Goal: Information Seeking & Learning: Learn about a topic

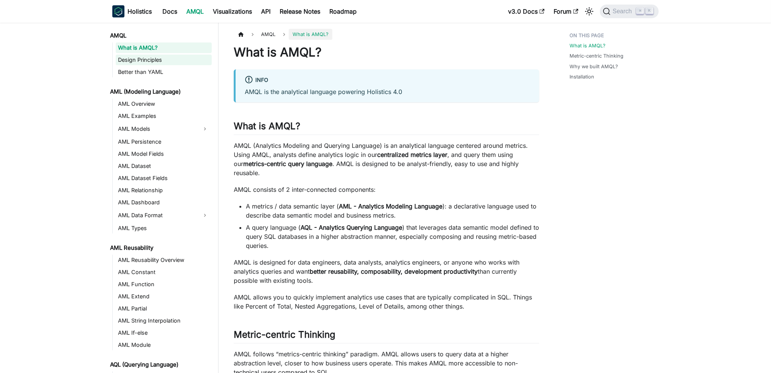
click at [136, 64] on link "Design Principles" at bounding box center [164, 60] width 96 height 11
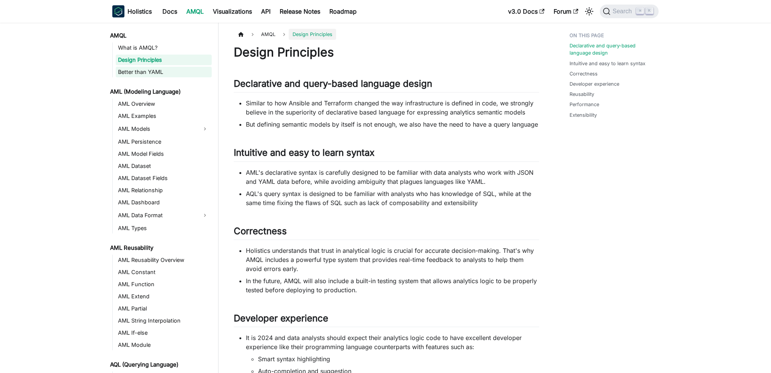
click at [137, 72] on link "Better than YAML" at bounding box center [164, 72] width 96 height 11
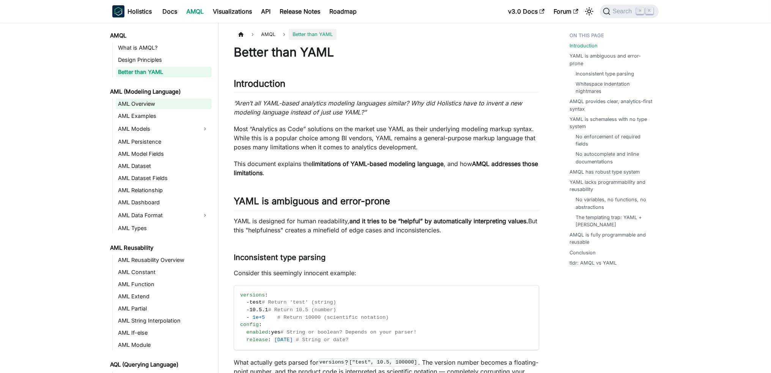
click at [138, 103] on link "AML Overview" at bounding box center [164, 104] width 96 height 11
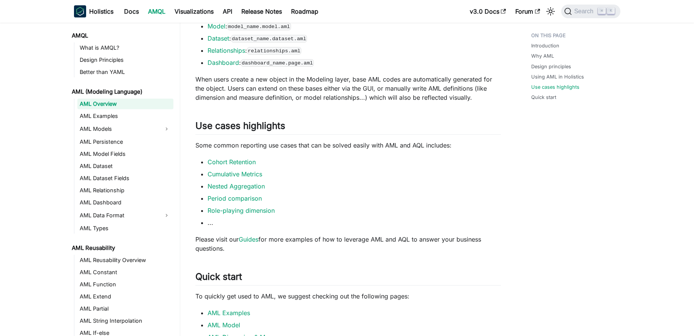
scroll to position [482, 0]
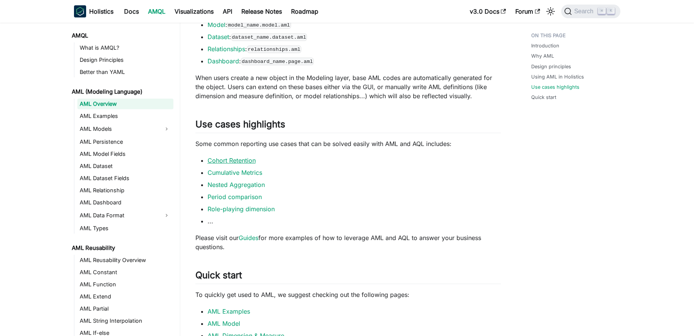
click at [234, 163] on link "Cohort Retention" at bounding box center [232, 161] width 48 height 8
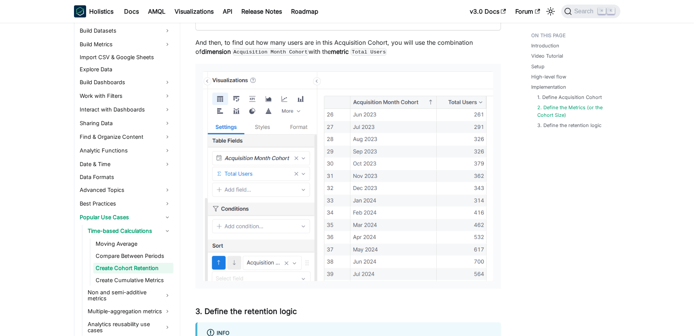
scroll to position [1636, 0]
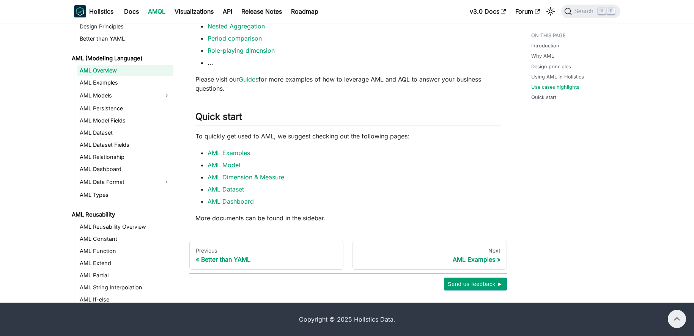
scroll to position [482, 0]
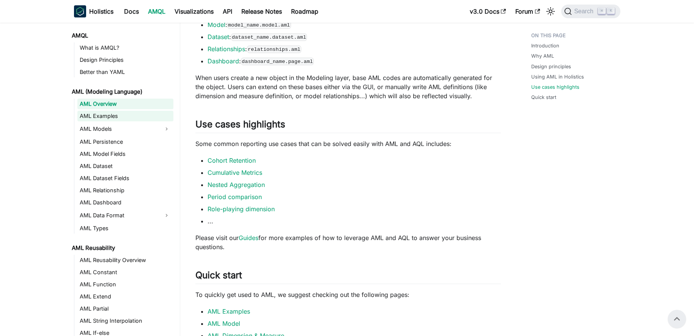
click at [100, 120] on link "AML Examples" at bounding box center [125, 116] width 96 height 11
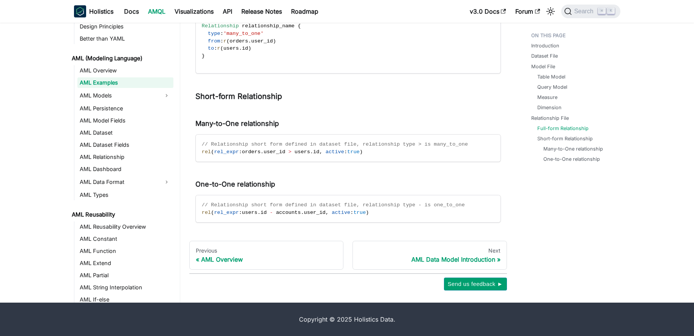
scroll to position [1664, 0]
click at [123, 95] on link "AML Models" at bounding box center [118, 96] width 82 height 12
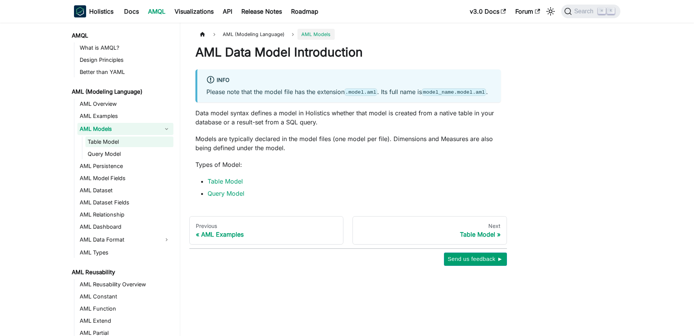
click at [125, 139] on link "Table Model" at bounding box center [129, 142] width 88 height 11
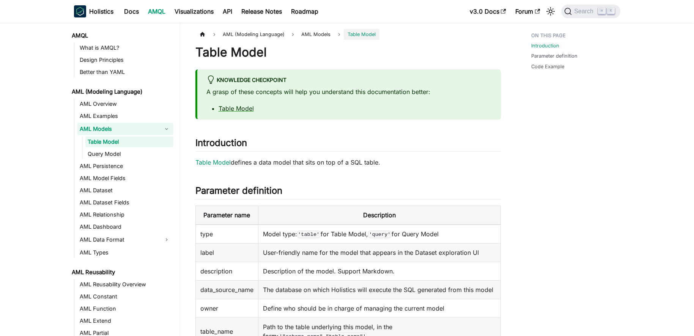
click at [123, 132] on link "AML Models" at bounding box center [118, 129] width 82 height 12
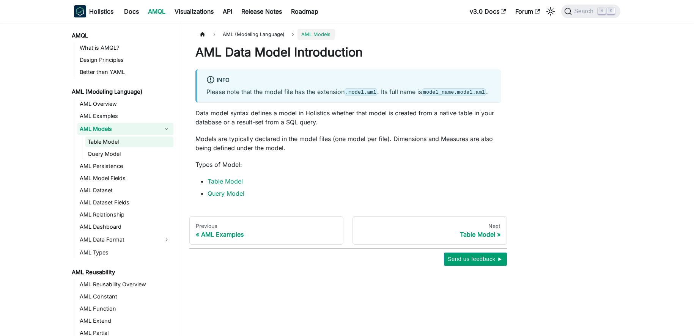
click at [124, 138] on link "Table Model" at bounding box center [129, 142] width 88 height 11
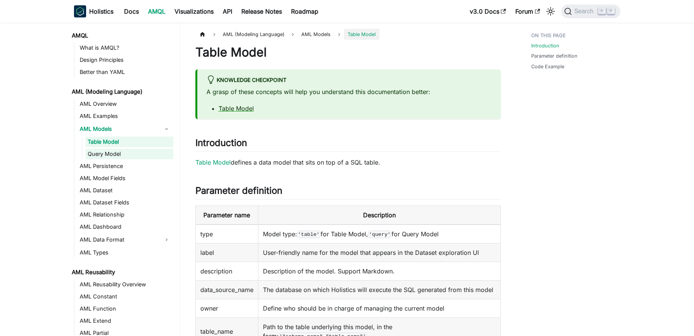
scroll to position [13, 0]
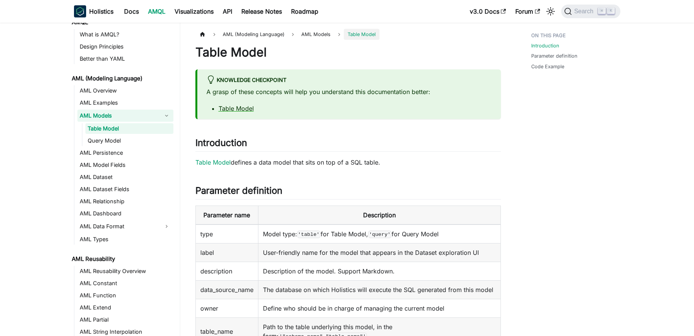
click at [133, 118] on link "AML Models" at bounding box center [118, 116] width 82 height 12
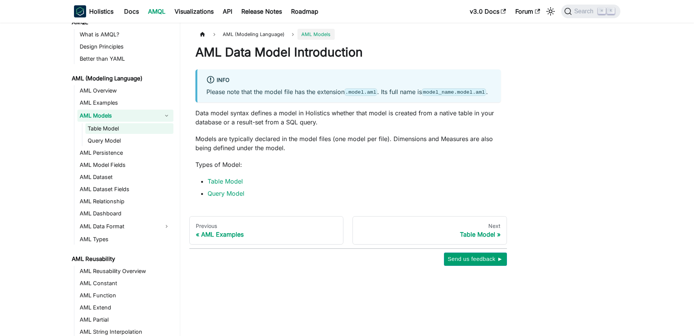
click at [134, 127] on link "Table Model" at bounding box center [129, 128] width 88 height 11
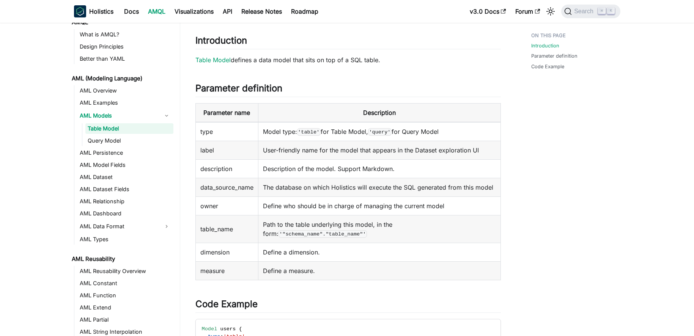
scroll to position [166, 0]
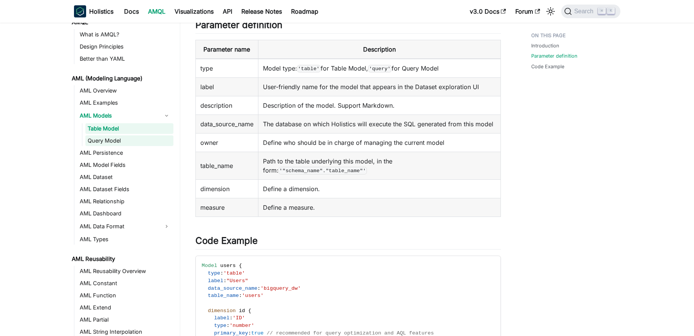
click at [122, 140] on link "Query Model" at bounding box center [129, 140] width 88 height 11
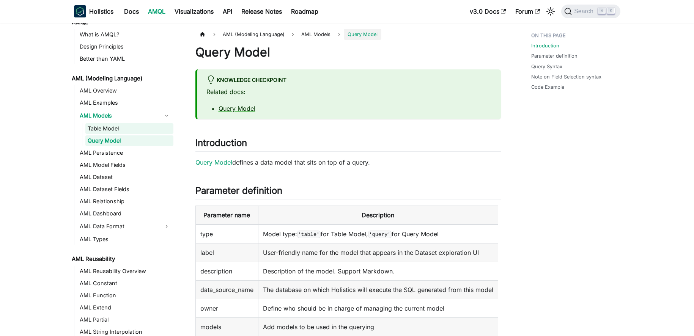
click at [135, 124] on link "Table Model" at bounding box center [129, 128] width 88 height 11
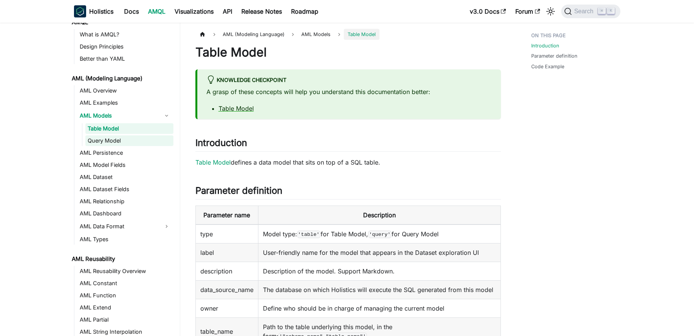
click at [135, 138] on link "Query Model" at bounding box center [129, 140] width 88 height 11
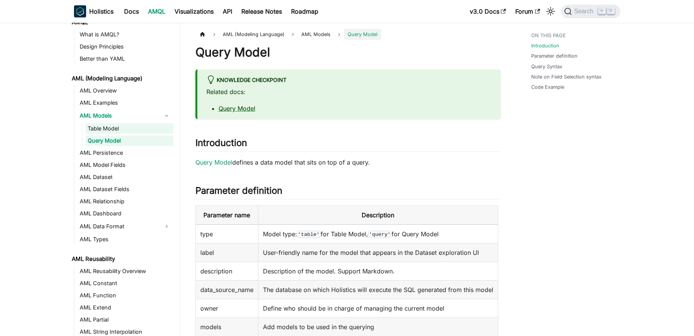
click at [136, 131] on link "Table Model" at bounding box center [129, 128] width 88 height 11
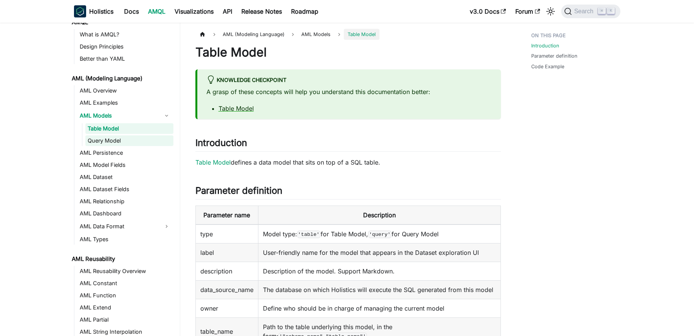
click at [136, 138] on link "Query Model" at bounding box center [129, 140] width 88 height 11
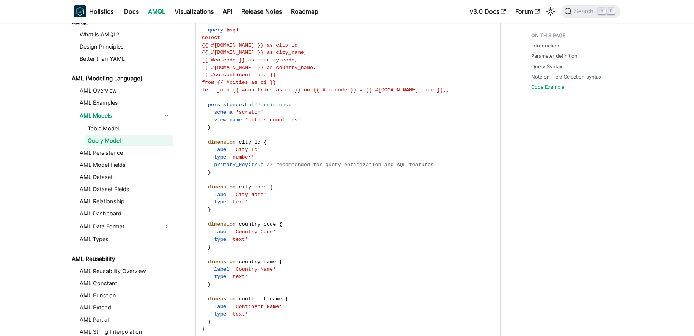
scroll to position [1256, 0]
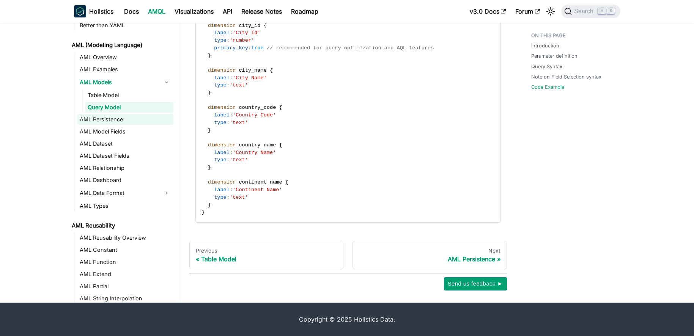
click at [131, 120] on link "AML Persistence" at bounding box center [125, 119] width 96 height 11
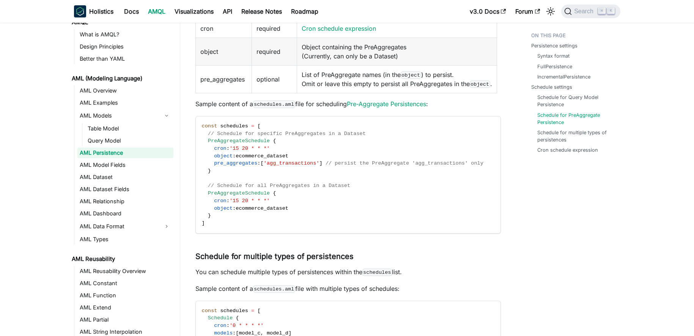
scroll to position [1373, 0]
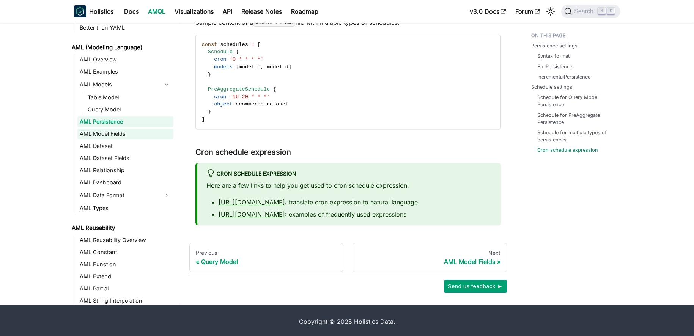
click at [115, 133] on link "AML Model Fields" at bounding box center [125, 134] width 96 height 11
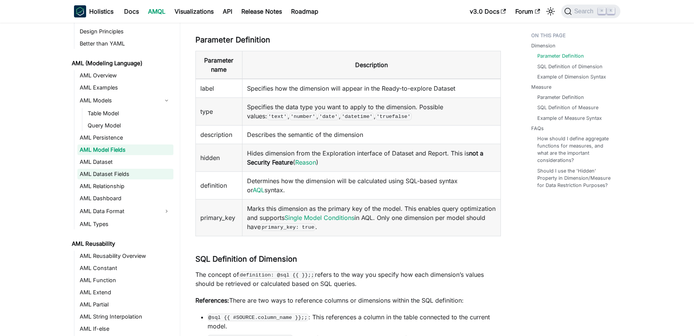
scroll to position [39, 0]
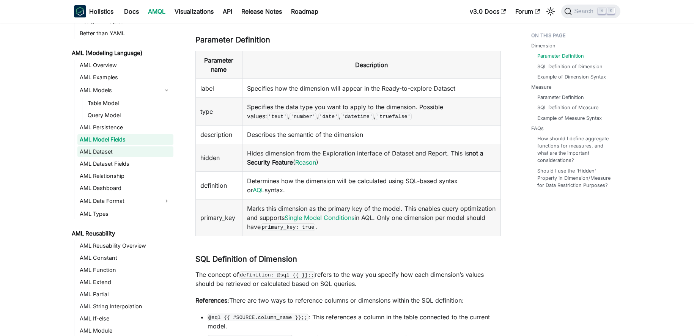
click at [120, 151] on link "AML Dataset" at bounding box center [125, 151] width 96 height 11
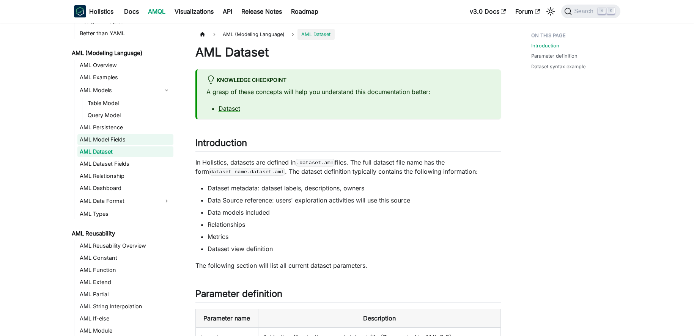
click at [129, 139] on link "AML Model Fields" at bounding box center [125, 139] width 96 height 11
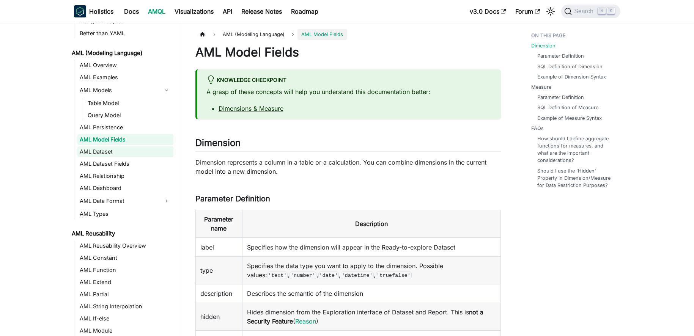
drag, startPoint x: 129, startPoint y: 151, endPoint x: 138, endPoint y: 157, distance: 10.9
click at [129, 151] on link "AML Dataset" at bounding box center [125, 151] width 96 height 11
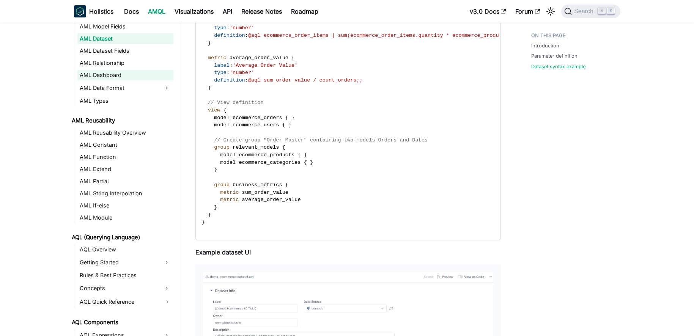
scroll to position [152, 0]
click at [120, 133] on link "AML Reusability Overview" at bounding box center [125, 132] width 96 height 11
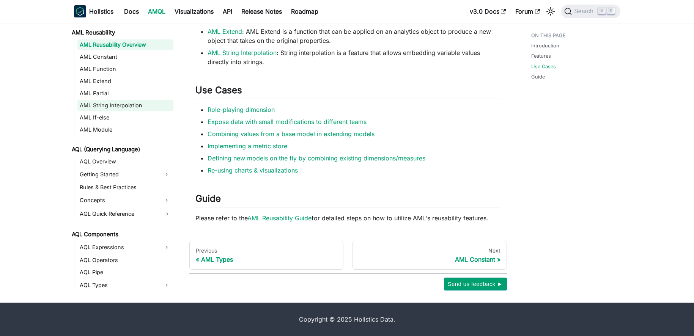
scroll to position [248, 0]
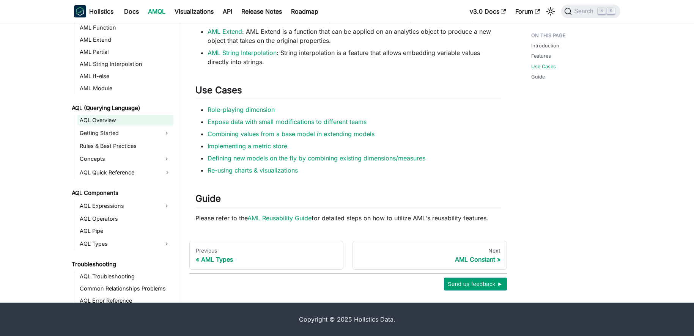
click at [149, 124] on link "AQL Overview" at bounding box center [125, 120] width 96 height 11
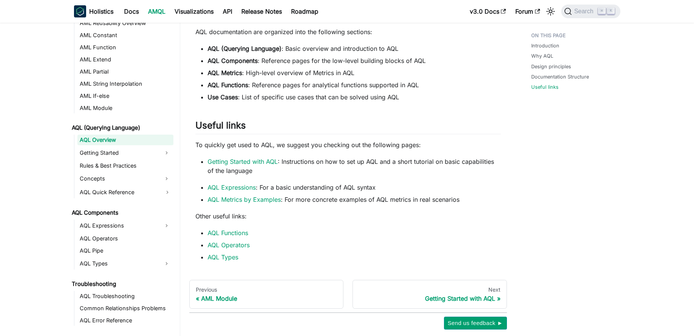
scroll to position [608, 0]
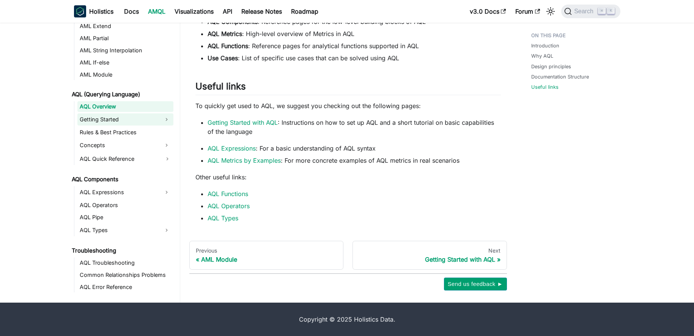
click at [144, 118] on link "Getting Started" at bounding box center [118, 119] width 82 height 12
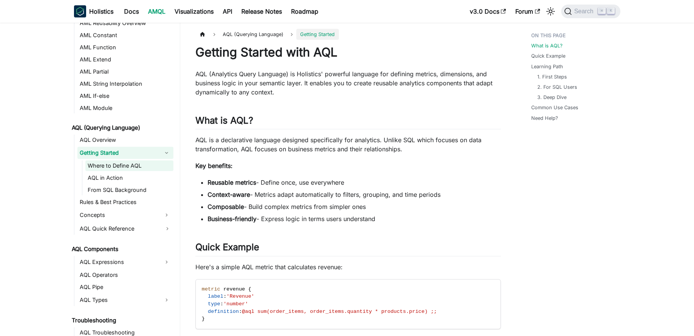
click at [147, 167] on link "Where to Define AQL" at bounding box center [129, 165] width 88 height 11
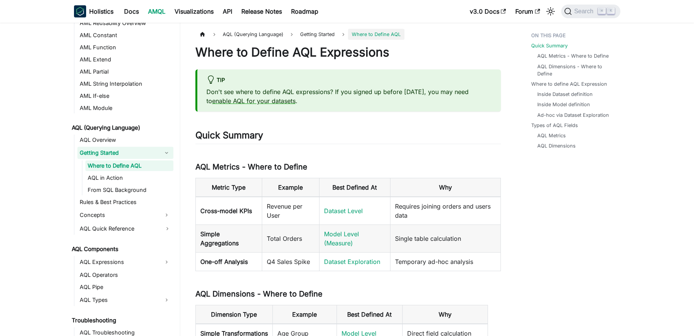
click at [150, 148] on link "Getting Started" at bounding box center [118, 153] width 82 height 12
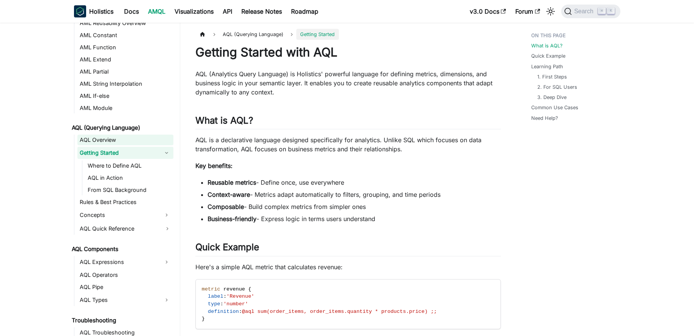
click at [151, 139] on link "AQL Overview" at bounding box center [125, 140] width 96 height 11
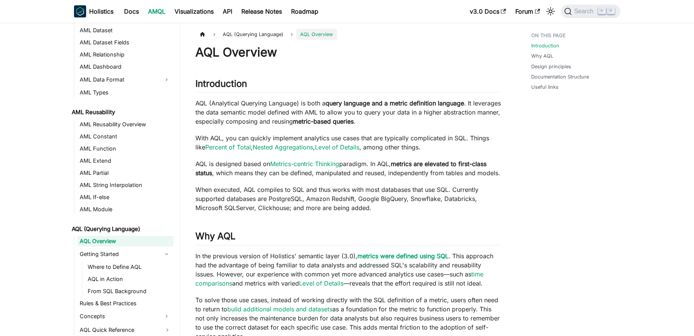
scroll to position [159, 0]
click at [146, 65] on link "AML Dashboard" at bounding box center [125, 67] width 96 height 11
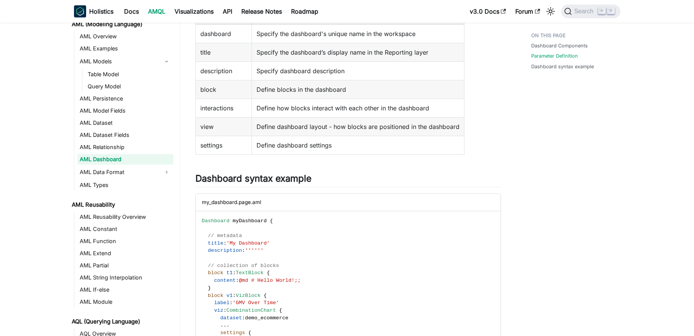
scroll to position [94, 0]
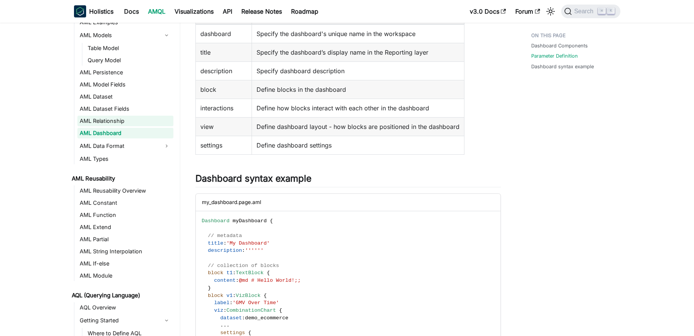
click at [126, 119] on link "AML Relationship" at bounding box center [125, 121] width 96 height 11
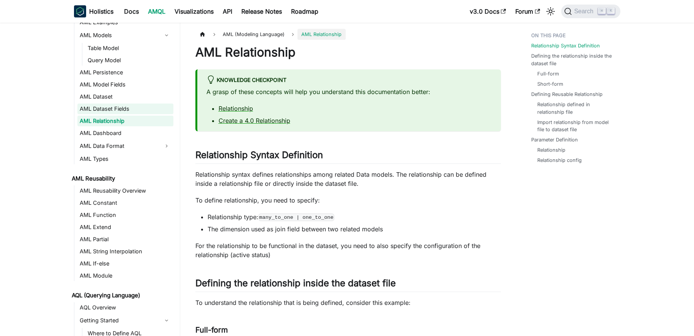
click at [132, 108] on link "AML Dataset Fields" at bounding box center [125, 109] width 96 height 11
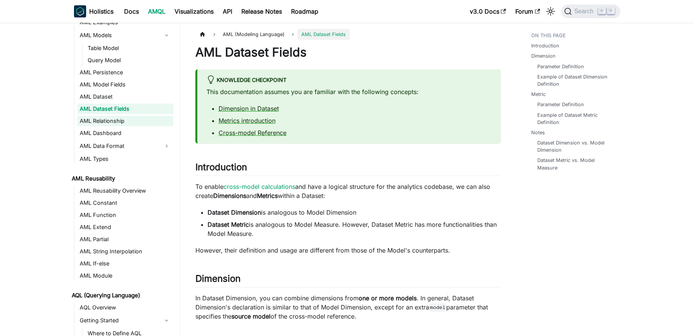
click at [132, 120] on link "AML Relationship" at bounding box center [125, 121] width 96 height 11
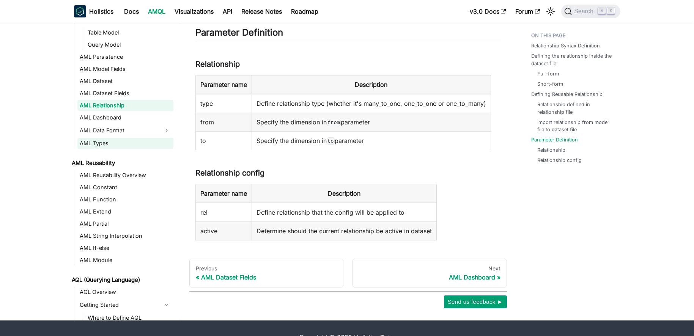
scroll to position [1501, 0]
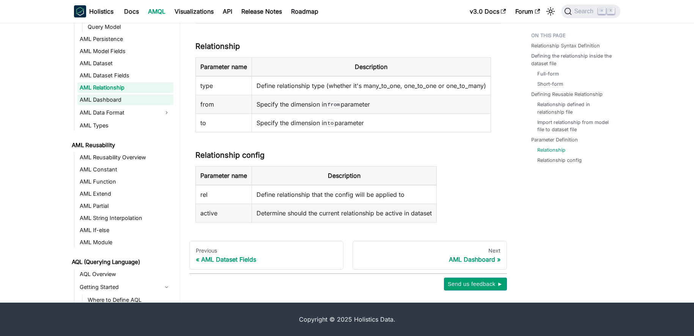
click at [101, 101] on link "AML Dashboard" at bounding box center [125, 99] width 96 height 11
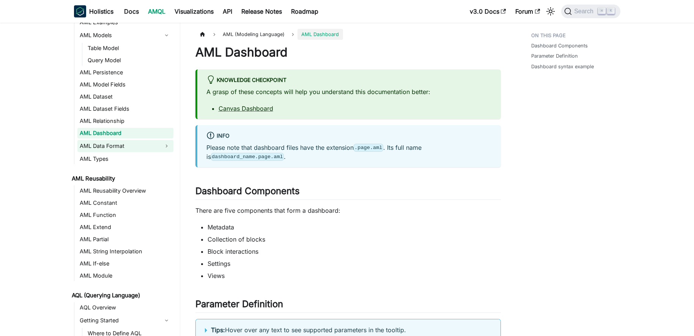
click at [112, 146] on link "AML Data Format" at bounding box center [118, 146] width 82 height 12
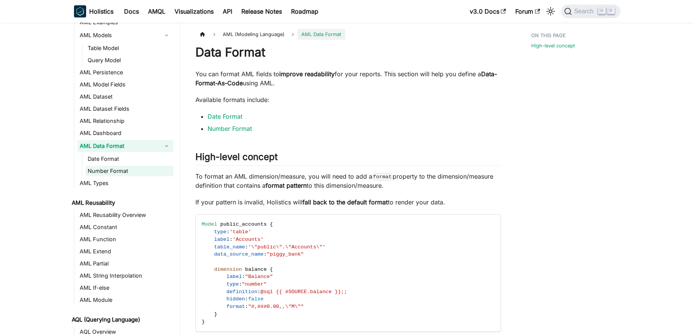
click at [115, 176] on link "Number Format" at bounding box center [129, 171] width 88 height 11
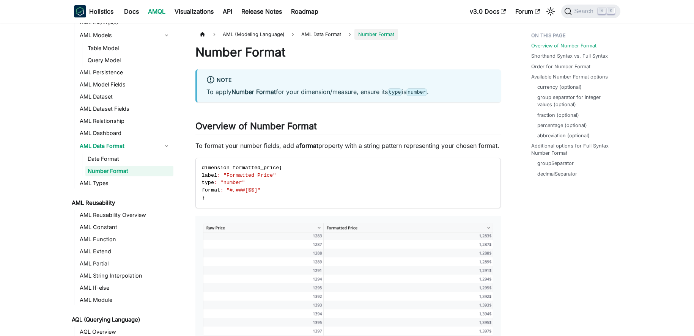
click at [118, 215] on link "AML Reusability Overview" at bounding box center [125, 215] width 96 height 11
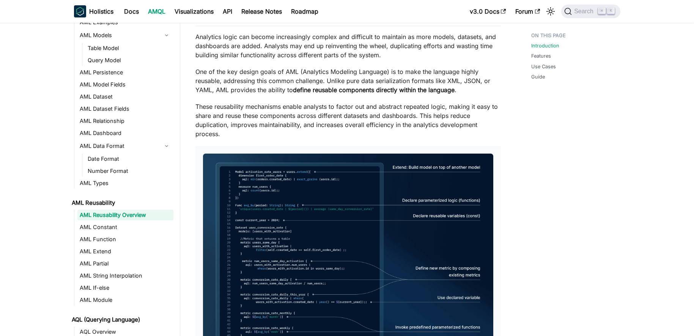
scroll to position [154, 0]
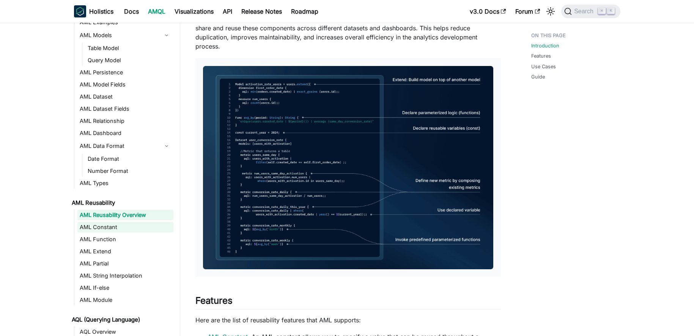
click at [116, 223] on link "AML Constant" at bounding box center [125, 227] width 96 height 11
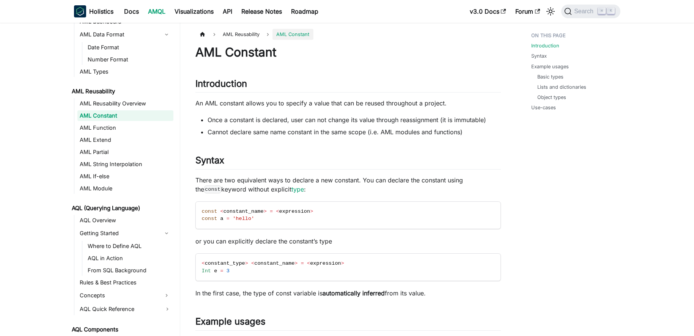
scroll to position [211, 0]
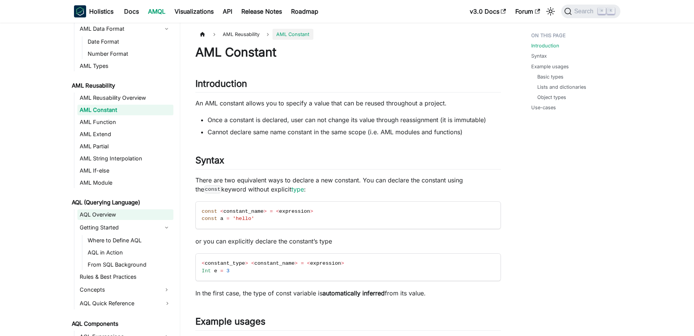
click at [121, 214] on link "AQL Overview" at bounding box center [125, 214] width 96 height 11
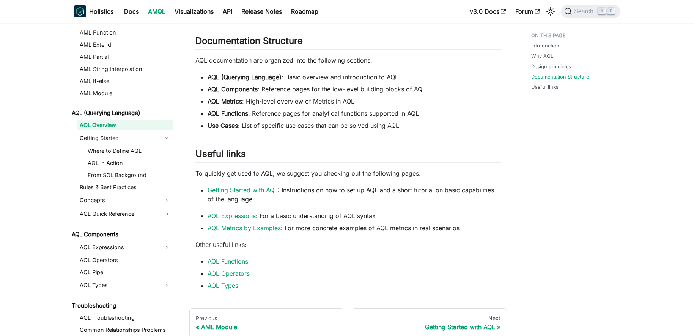
scroll to position [541, 0]
click at [122, 151] on link "Where to Define AQL" at bounding box center [129, 151] width 88 height 11
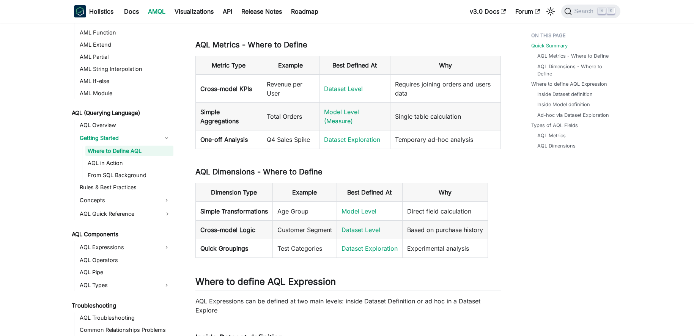
scroll to position [131, 0]
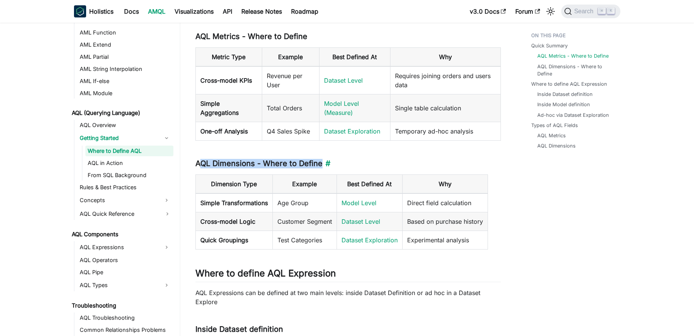
drag, startPoint x: 202, startPoint y: 165, endPoint x: 329, endPoint y: 162, distance: 126.8
click at [329, 162] on h3 "AQL Dimensions - Where to Define ​" at bounding box center [347, 163] width 305 height 9
drag, startPoint x: 278, startPoint y: 203, endPoint x: 395, endPoint y: 201, distance: 116.9
click at [395, 201] on tr "Simple Transformations Age Group Model Level Direct field calculation" at bounding box center [341, 203] width 292 height 19
drag, startPoint x: 278, startPoint y: 222, endPoint x: 397, endPoint y: 220, distance: 118.8
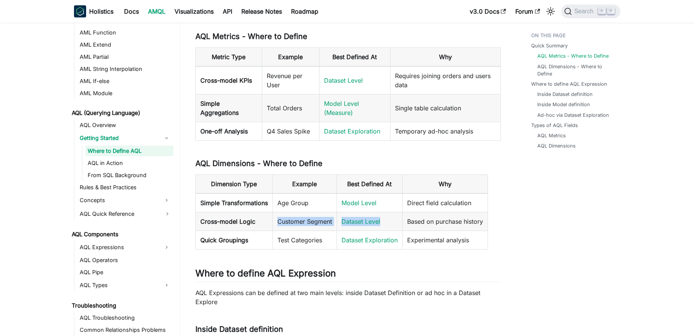
click at [397, 220] on tr "Cross-model Logic Customer Segment Dataset Level Based on purchase history" at bounding box center [341, 221] width 292 height 19
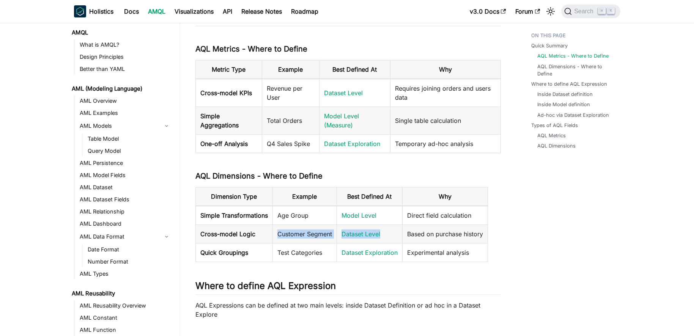
scroll to position [0, 0]
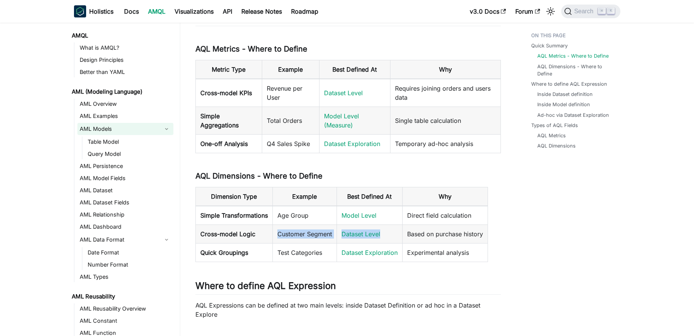
click at [117, 129] on link "AML Models" at bounding box center [118, 129] width 82 height 12
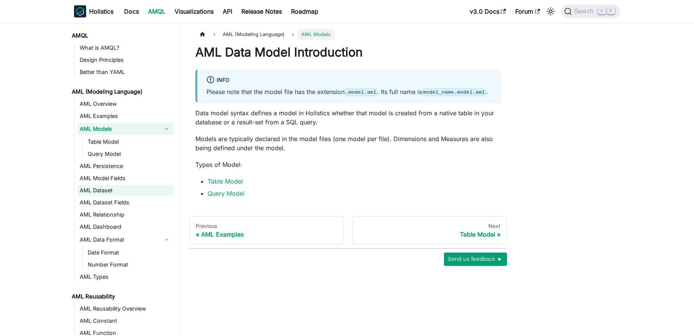
click at [114, 189] on link "AML Dataset" at bounding box center [125, 190] width 96 height 11
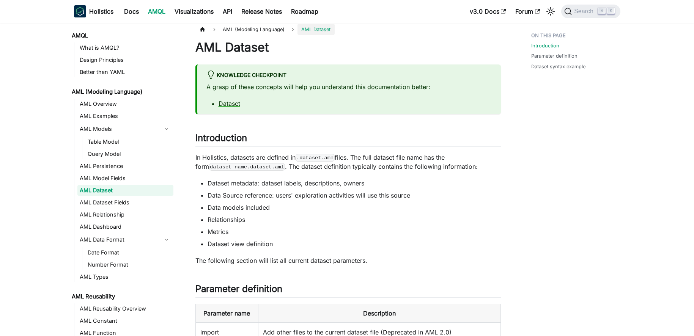
scroll to position [5, 0]
click at [234, 106] on link "Dataset" at bounding box center [230, 103] width 22 height 8
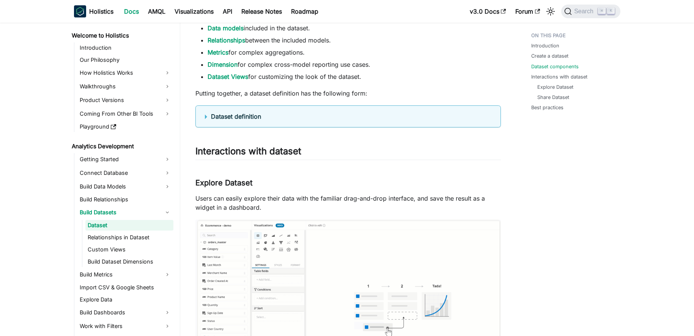
scroll to position [610, 0]
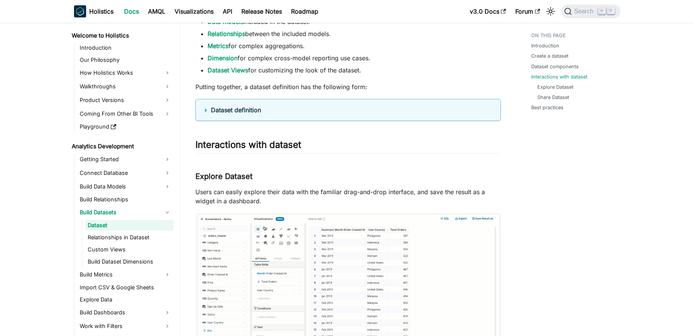
click at [243, 110] on b "Dataset definition" at bounding box center [236, 110] width 50 height 8
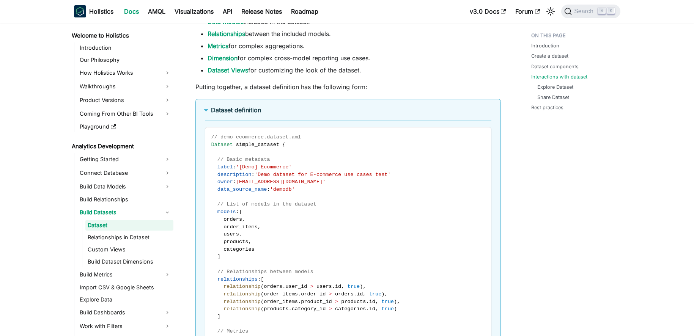
click at [243, 110] on b "Dataset definition" at bounding box center [236, 110] width 50 height 8
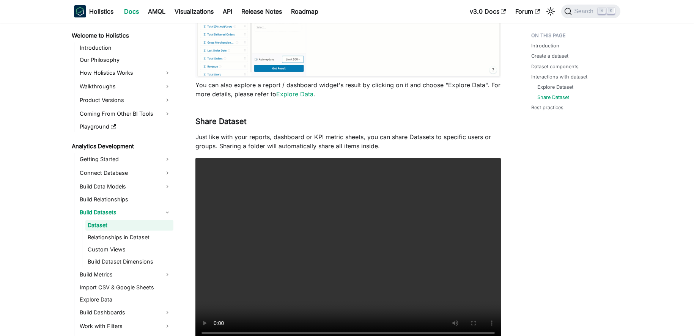
scroll to position [939, 0]
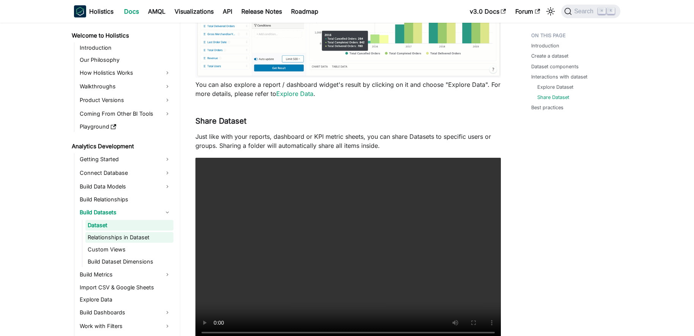
click at [121, 241] on link "Relationships in Dataset" at bounding box center [129, 237] width 88 height 11
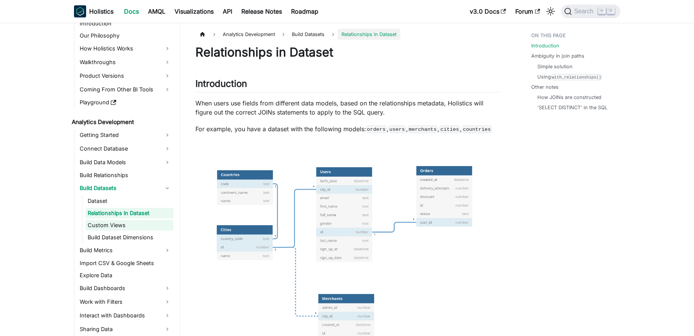
scroll to position [30, 0]
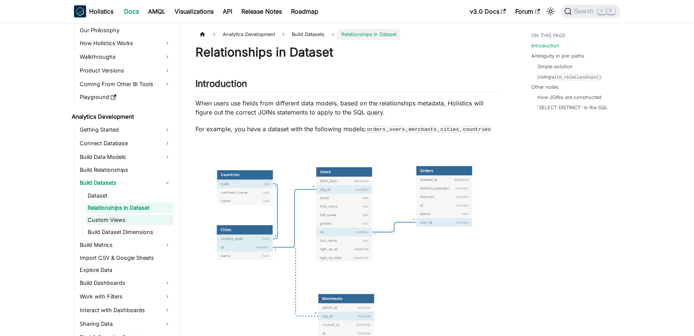
click at [123, 225] on link "Custom Views" at bounding box center [129, 220] width 88 height 11
click at [124, 190] on link "Dataset" at bounding box center [129, 195] width 88 height 11
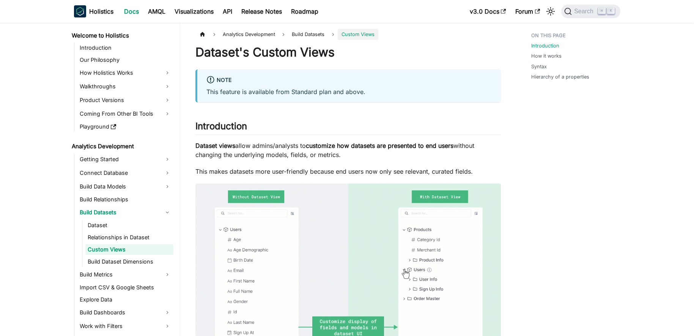
click at [124, 225] on link "Dataset" at bounding box center [129, 225] width 88 height 11
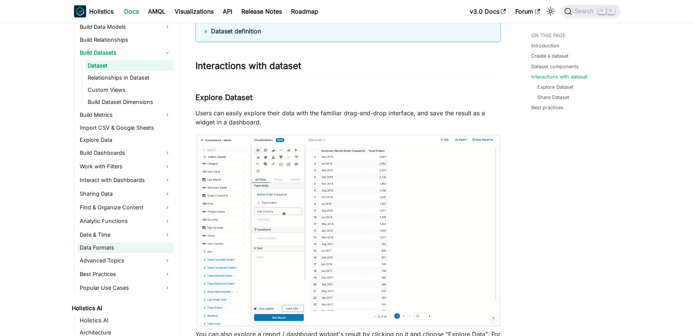
scroll to position [86, 0]
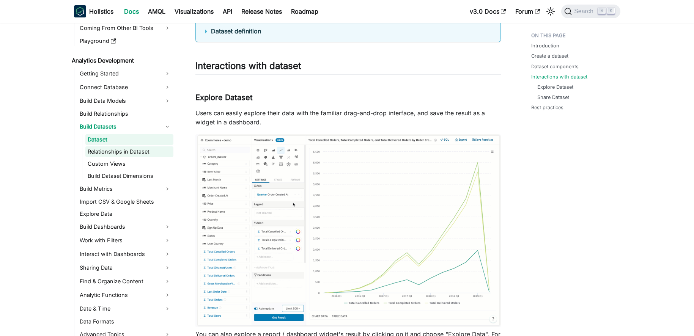
click at [127, 155] on link "Relationships in Dataset" at bounding box center [129, 151] width 88 height 11
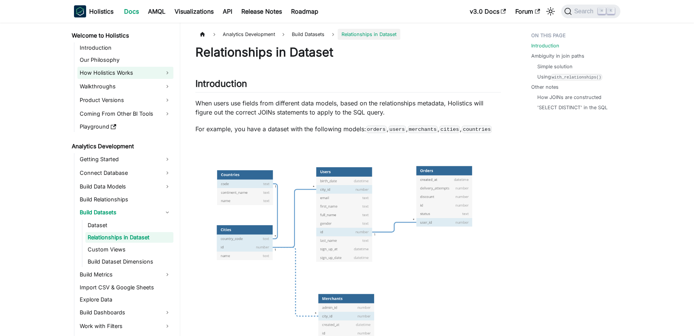
click at [125, 70] on link "How Holistics Works" at bounding box center [125, 73] width 96 height 12
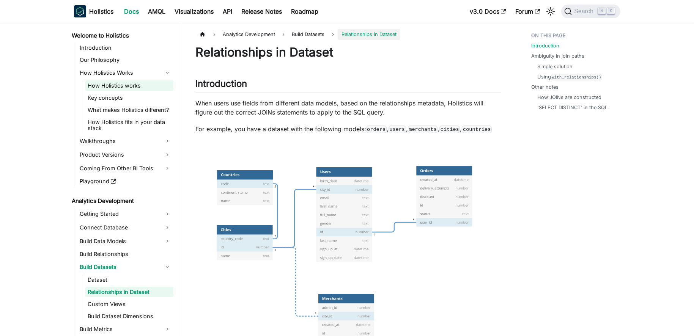
click at [125, 83] on link "How Holistics works" at bounding box center [129, 85] width 88 height 11
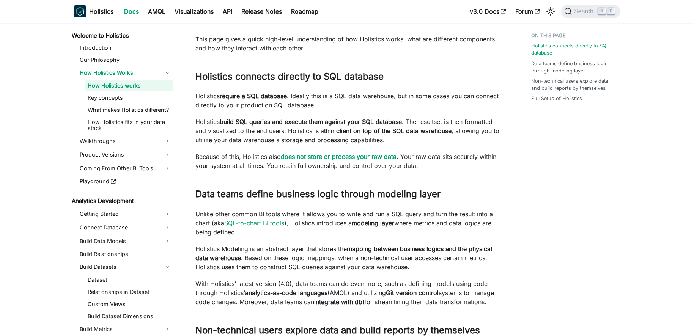
scroll to position [43, 0]
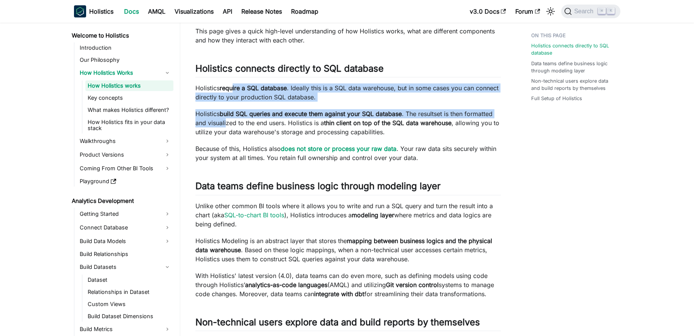
drag, startPoint x: 233, startPoint y: 88, endPoint x: 227, endPoint y: 127, distance: 39.6
click at [227, 127] on div "How Holistics works This page gives a quick high-level understanding of how Hol…" at bounding box center [347, 337] width 305 height 671
click at [227, 127] on p "Holistics build SQL queries and execute them against your SQL database . The re…" at bounding box center [347, 122] width 305 height 27
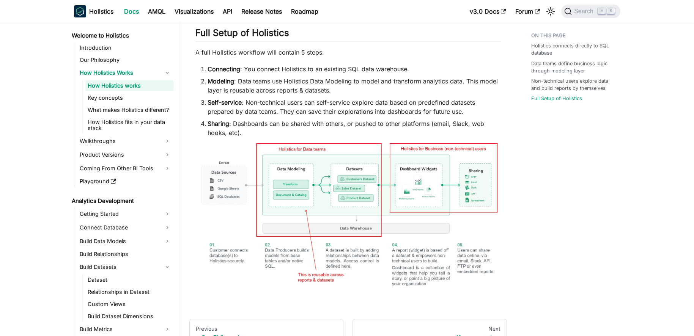
scroll to position [420, 0]
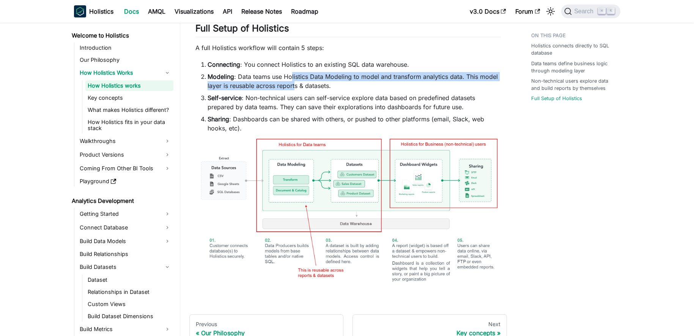
drag, startPoint x: 291, startPoint y: 84, endPoint x: 294, endPoint y: 95, distance: 11.3
click at [294, 90] on li "Modeling : Data teams use Holistics Data Modeling to model and transform analyt…" at bounding box center [354, 81] width 293 height 18
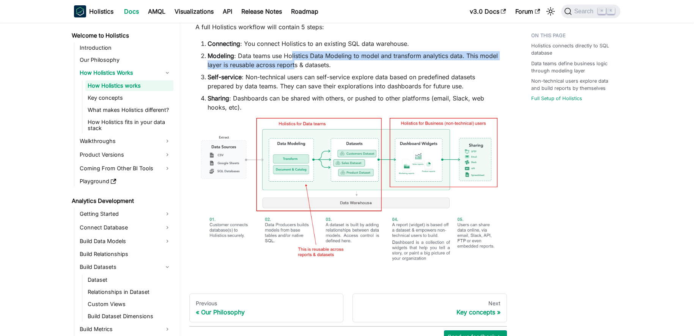
scroll to position [441, 0]
click at [300, 66] on li "Modeling : Data teams use Holistics Data Modeling to model and transform analyt…" at bounding box center [354, 59] width 293 height 18
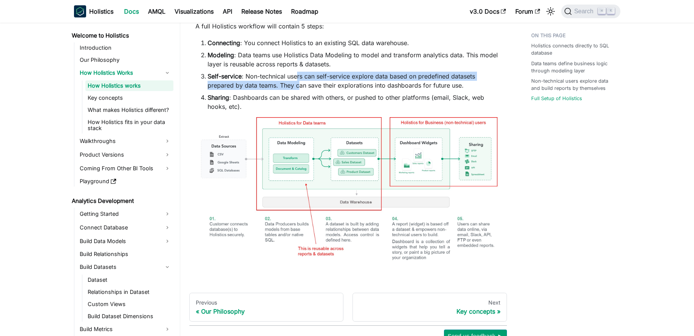
drag, startPoint x: 299, startPoint y: 83, endPoint x: 299, endPoint y: 99, distance: 15.6
click at [299, 90] on li "Self-service : Non-technical users can self-service explore data based on prede…" at bounding box center [354, 81] width 293 height 18
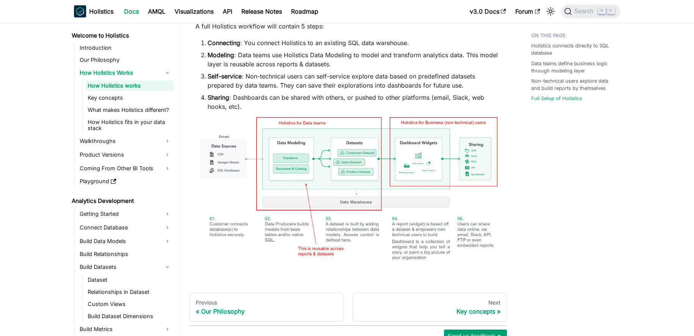
drag, startPoint x: 295, startPoint y: 106, endPoint x: 295, endPoint y: 113, distance: 7.6
click at [295, 111] on li "Sharing : Dashboards can be shared with others, or pushed to other platforms (e…" at bounding box center [354, 102] width 293 height 18
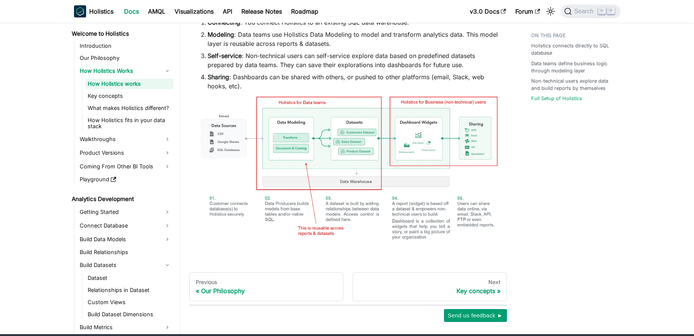
scroll to position [468, 0]
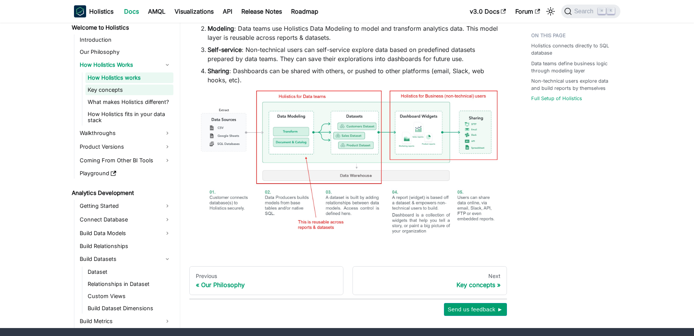
click at [92, 95] on link "Key concepts" at bounding box center [129, 90] width 88 height 11
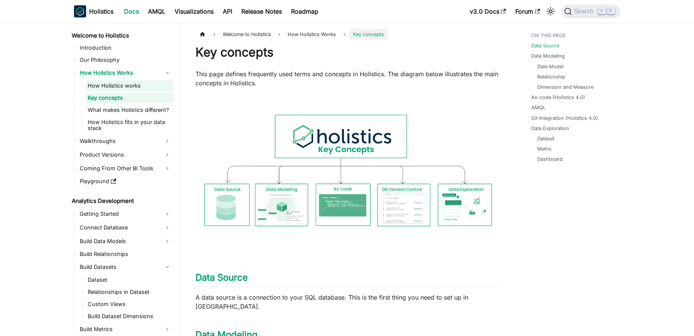
click at [98, 90] on link "How Holistics works" at bounding box center [129, 85] width 88 height 11
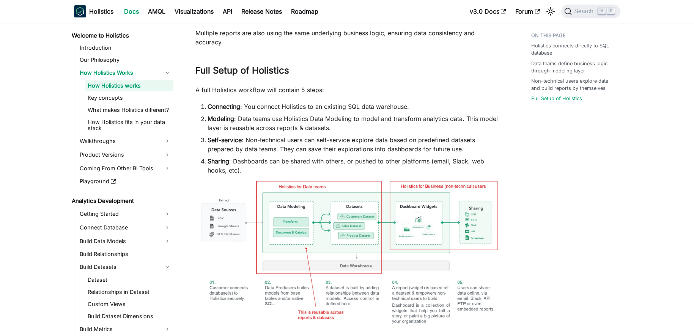
scroll to position [502, 0]
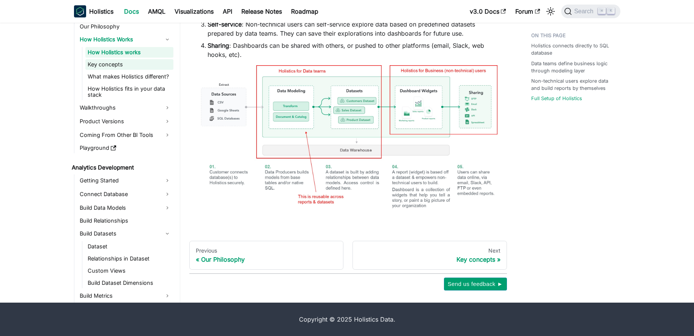
click at [132, 63] on link "Key concepts" at bounding box center [129, 64] width 88 height 11
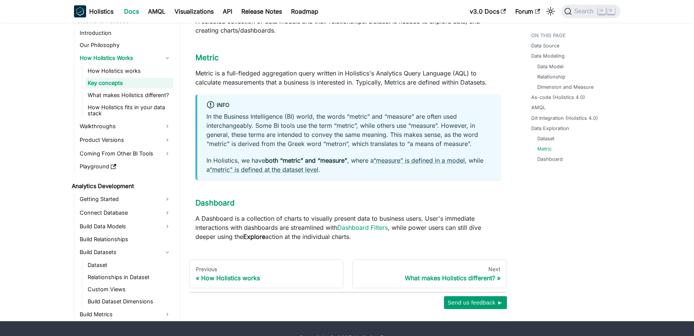
scroll to position [833, 0]
click at [143, 90] on link "What makes Holistics different?" at bounding box center [129, 95] width 88 height 11
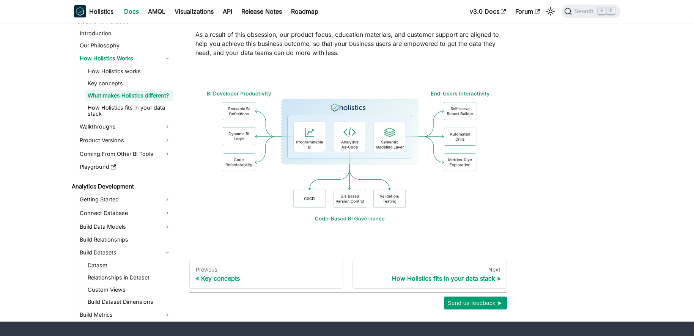
scroll to position [206, 0]
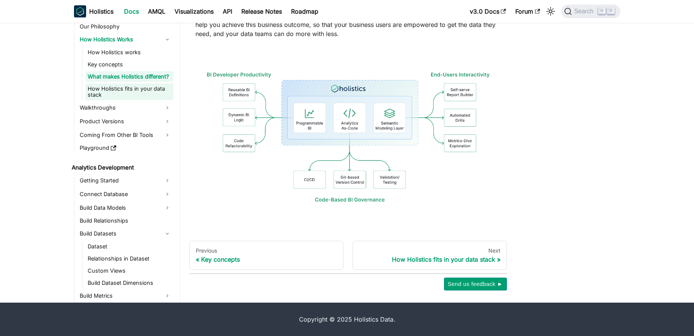
click at [136, 95] on link "How Holistics fits in your data stack" at bounding box center [129, 91] width 88 height 17
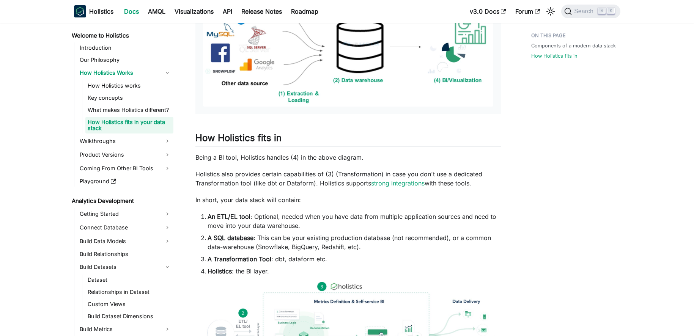
scroll to position [381, 0]
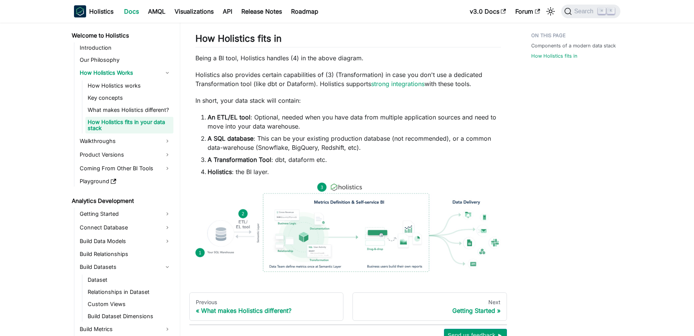
click at [342, 153] on ol "An ETL/EL tool : Optional, needed when you have data from multiple application …" at bounding box center [347, 145] width 305 height 64
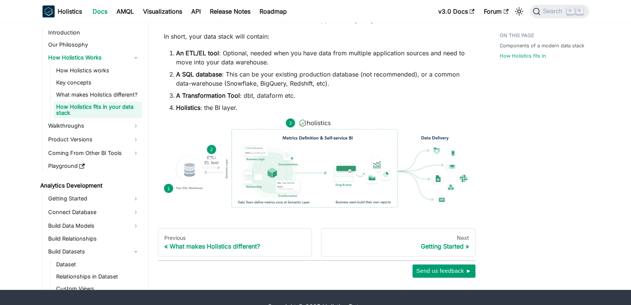
scroll to position [463, 0]
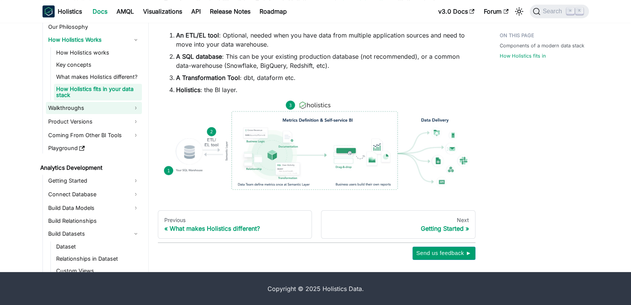
click at [114, 107] on link "Walkthroughs" at bounding box center [94, 108] width 96 height 12
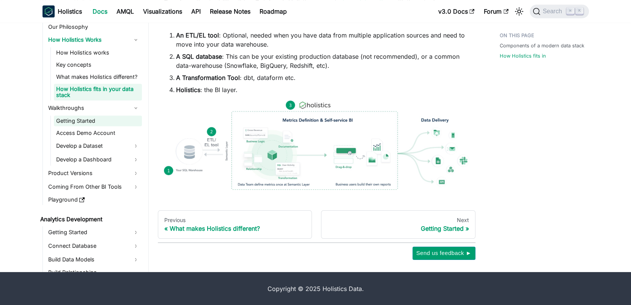
click at [107, 120] on link "Getting Started" at bounding box center [98, 121] width 88 height 11
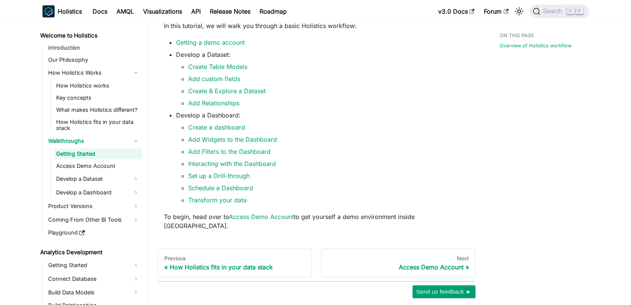
scroll to position [175, 0]
click at [96, 209] on link "Product Versions" at bounding box center [94, 206] width 96 height 12
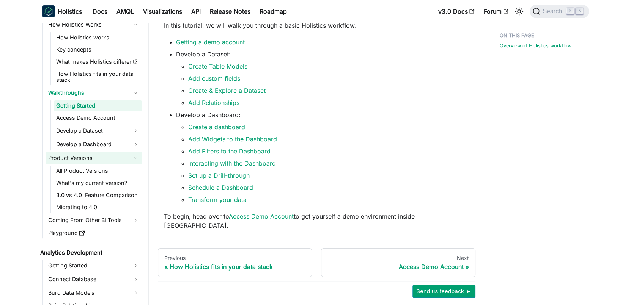
scroll to position [49, 0]
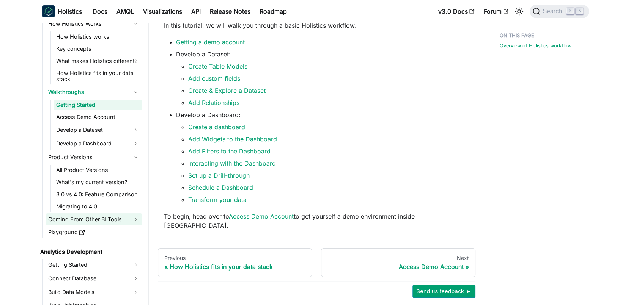
click at [92, 218] on link "Coming From Other BI Tools" at bounding box center [94, 220] width 96 height 12
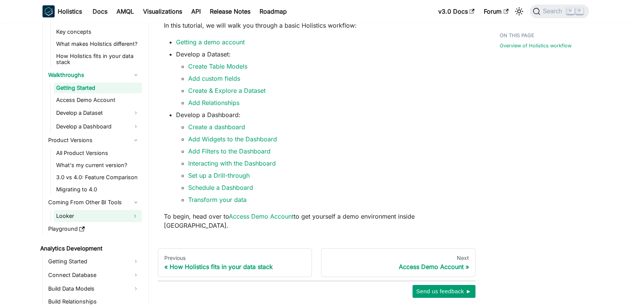
click at [92, 215] on link "Looker" at bounding box center [91, 216] width 74 height 12
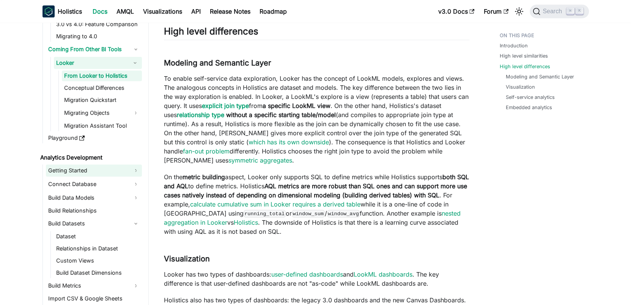
scroll to position [232, 0]
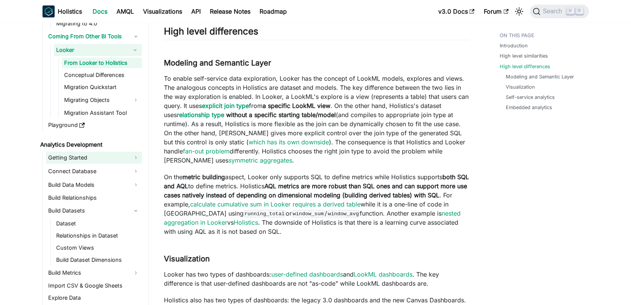
click at [83, 155] on link "Getting Started" at bounding box center [94, 158] width 96 height 12
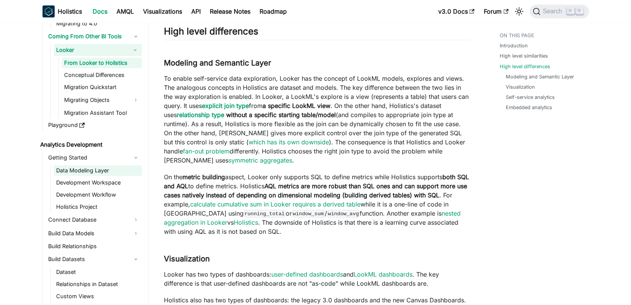
click at [83, 167] on link "Data Modeling Layer" at bounding box center [98, 170] width 88 height 11
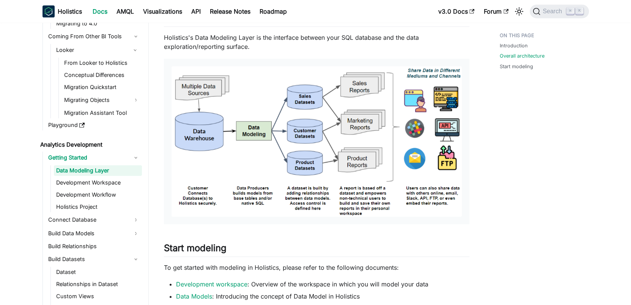
scroll to position [351, 0]
click at [114, 183] on link "Development Workspace" at bounding box center [98, 183] width 88 height 11
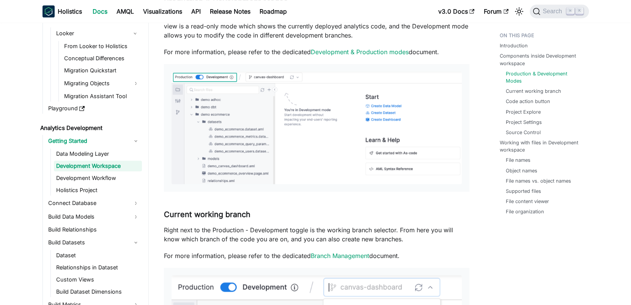
scroll to position [413, 0]
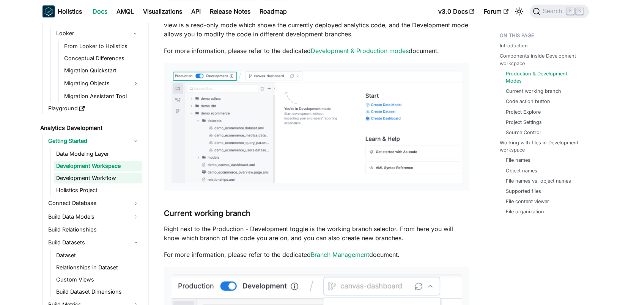
click at [120, 178] on link "Development Workflow" at bounding box center [98, 178] width 88 height 11
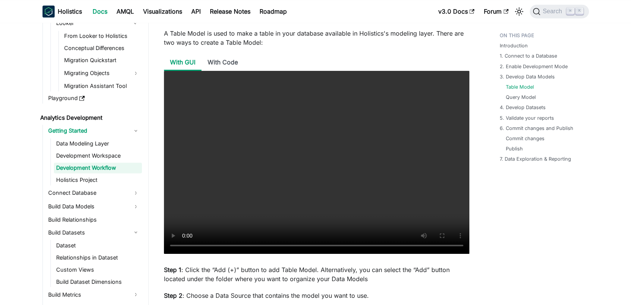
scroll to position [944, 0]
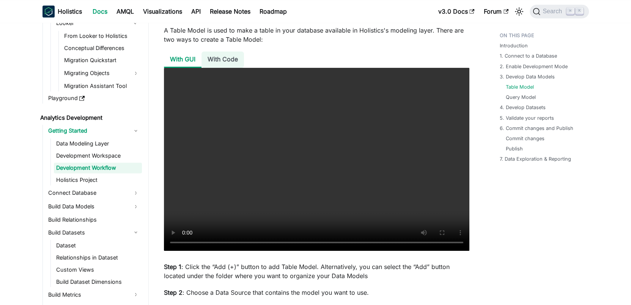
click at [213, 61] on li "With Code" at bounding box center [222, 60] width 42 height 16
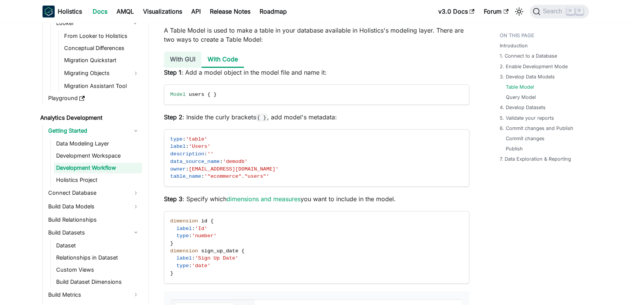
click at [183, 63] on li "With GUI" at bounding box center [183, 60] width 38 height 16
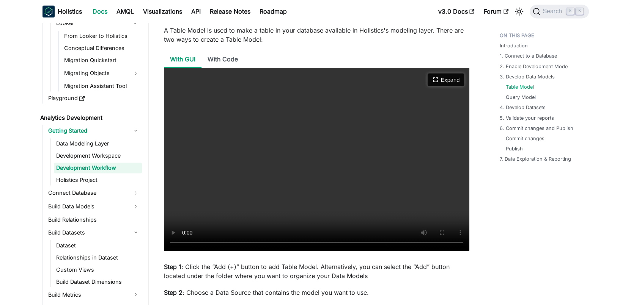
click at [444, 78] on button "Expand" at bounding box center [446, 79] width 37 height 13
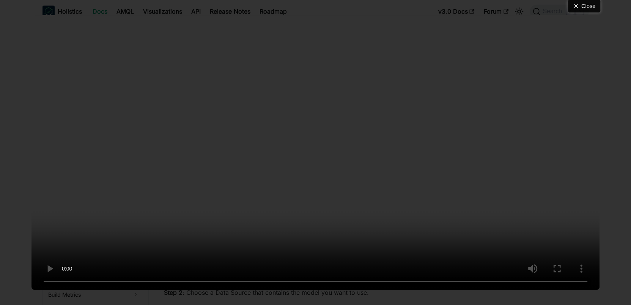
click at [573, 8] on icon "Close video (Esc)" at bounding box center [576, 6] width 6 height 6
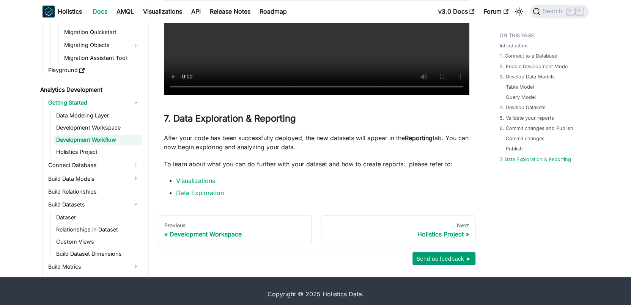
scroll to position [3318, 0]
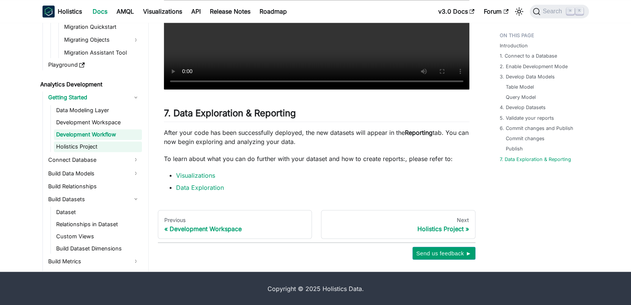
click at [101, 143] on link "Holistics Project" at bounding box center [98, 147] width 88 height 11
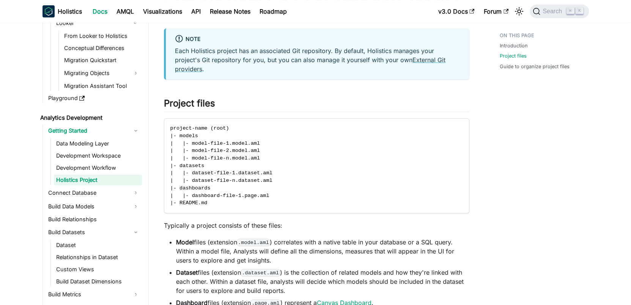
scroll to position [119, 0]
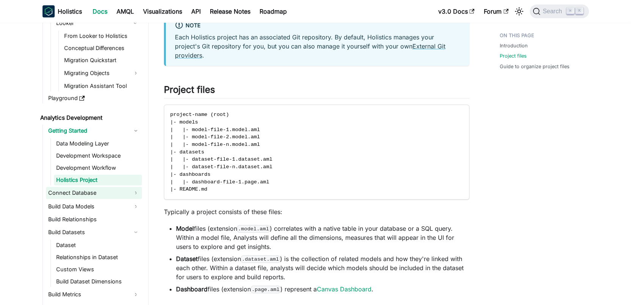
click at [83, 190] on link "Connect Database" at bounding box center [94, 193] width 96 height 12
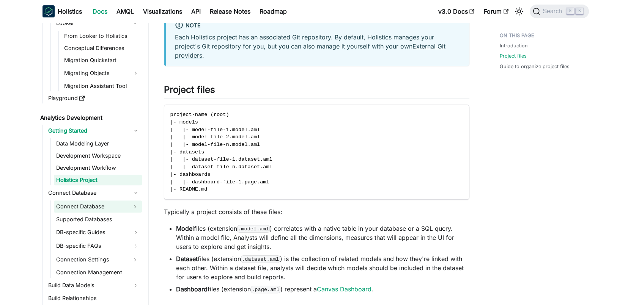
click at [84, 209] on link "Connect Database" at bounding box center [91, 207] width 74 height 12
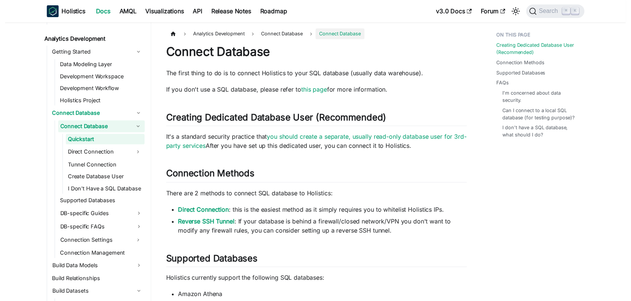
scroll to position [365, 0]
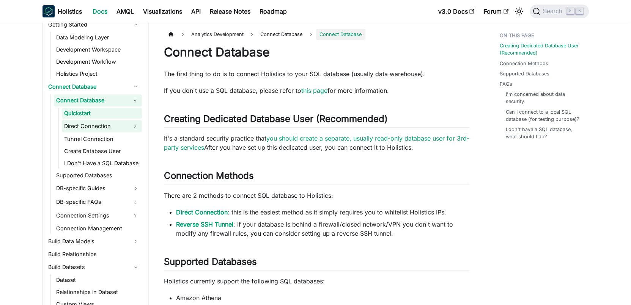
click at [100, 123] on link "Direct Connection" at bounding box center [95, 126] width 66 height 12
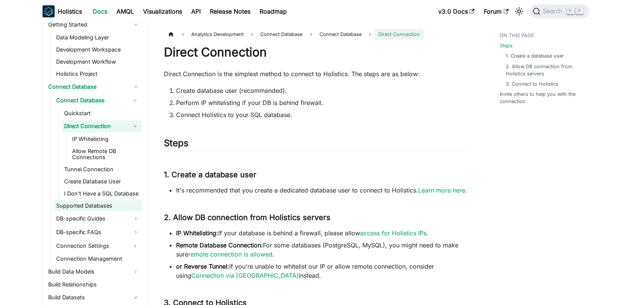
click at [98, 207] on link "Supported Databases" at bounding box center [98, 206] width 88 height 11
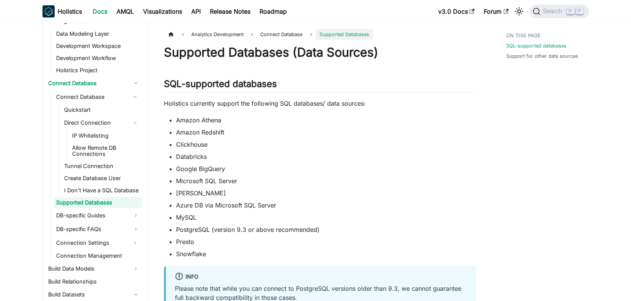
scroll to position [389, 0]
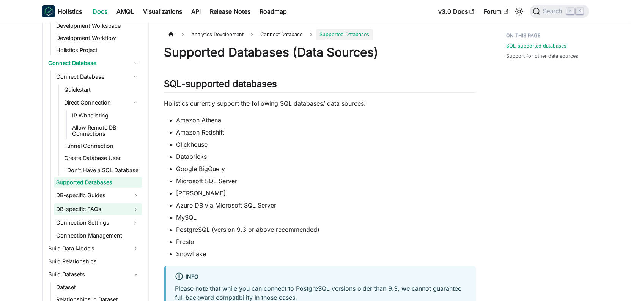
click at [106, 208] on link "DB-specific FAQs" at bounding box center [98, 209] width 88 height 12
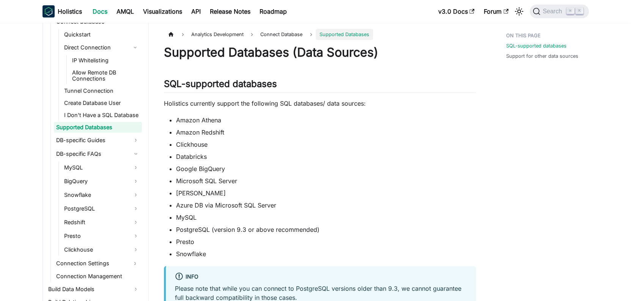
scroll to position [445, 0]
click at [102, 216] on link "Redshift" at bounding box center [102, 221] width 80 height 12
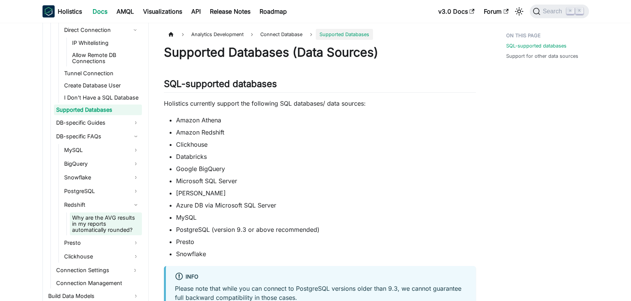
scroll to position [476, 0]
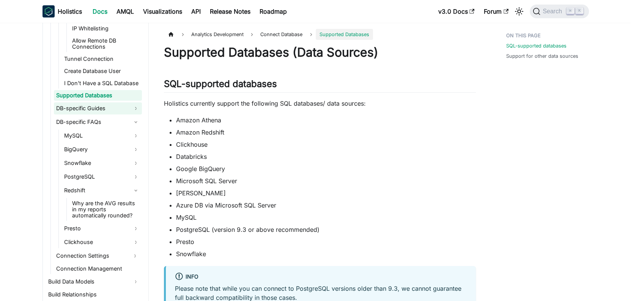
click at [90, 112] on link "DB-specific Guides" at bounding box center [98, 108] width 88 height 12
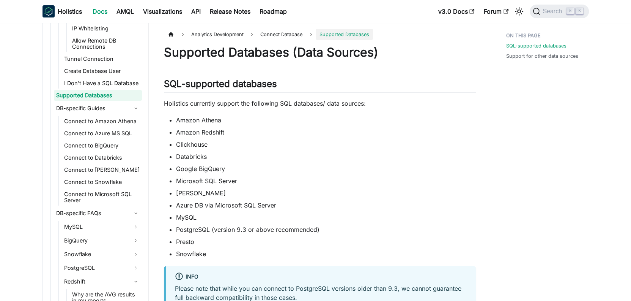
click at [87, 219] on li "DB-specific FAQs MySQL BigQuery Snowflake PostgreSQL Redshift Why are the AVG r…" at bounding box center [98, 273] width 88 height 132
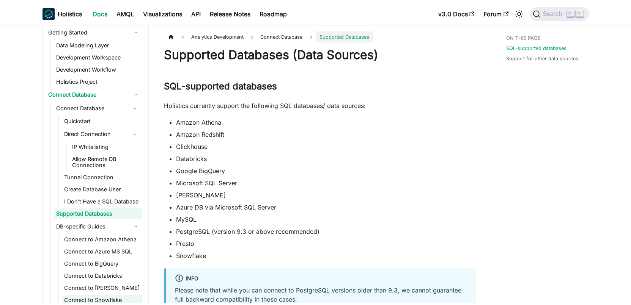
scroll to position [354, 0]
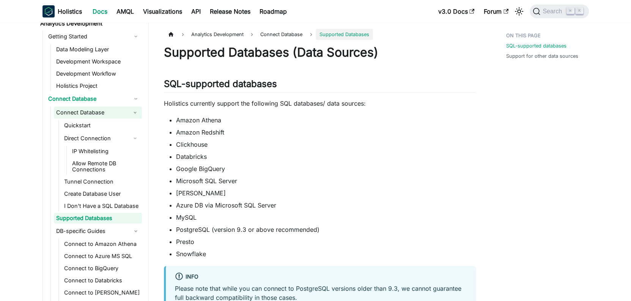
click at [82, 110] on link "Connect Database" at bounding box center [91, 112] width 74 height 12
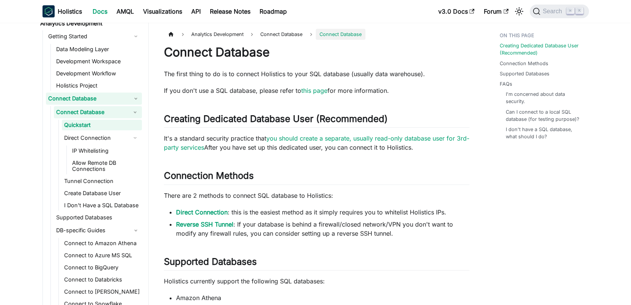
click at [86, 100] on link "Connect Database" at bounding box center [94, 99] width 96 height 12
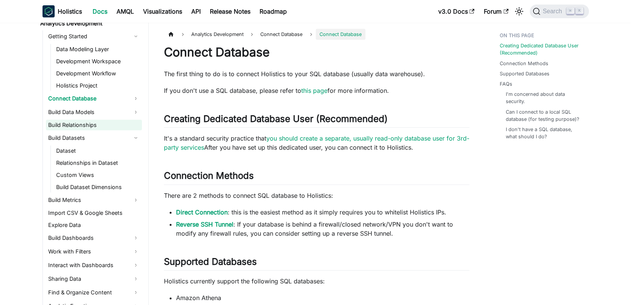
click at [85, 123] on link "Build Relationships" at bounding box center [94, 125] width 96 height 11
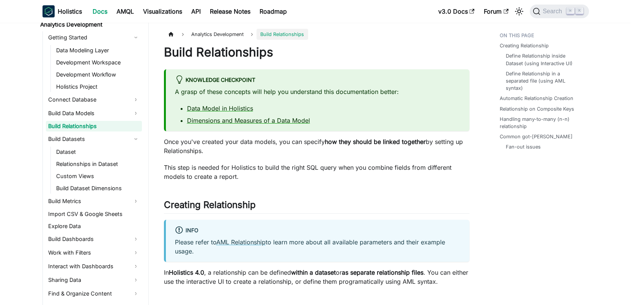
scroll to position [351, 0]
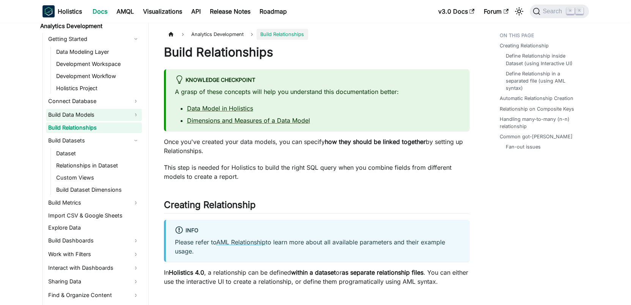
click at [90, 116] on link "Build Data Models" at bounding box center [94, 115] width 96 height 12
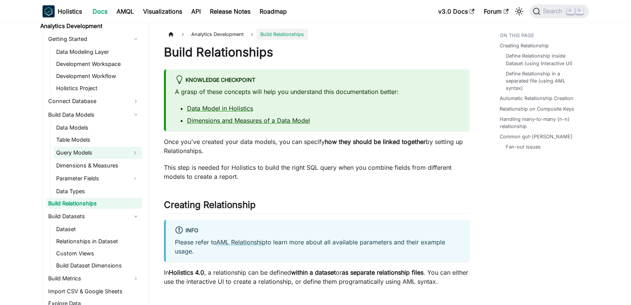
click at [89, 157] on link "Query Models" at bounding box center [91, 153] width 74 height 12
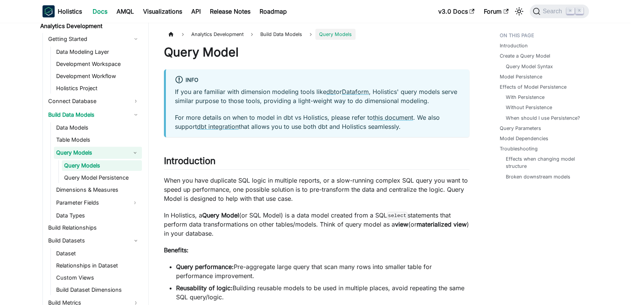
click at [89, 168] on link "Query Models" at bounding box center [102, 165] width 80 height 11
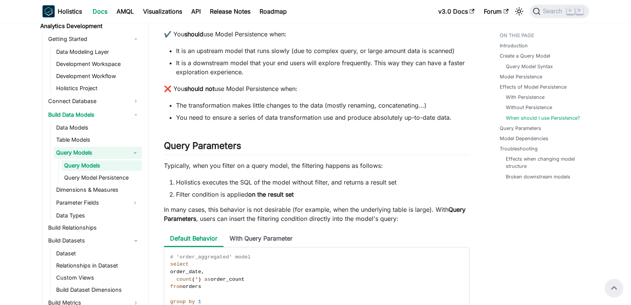
scroll to position [2033, 0]
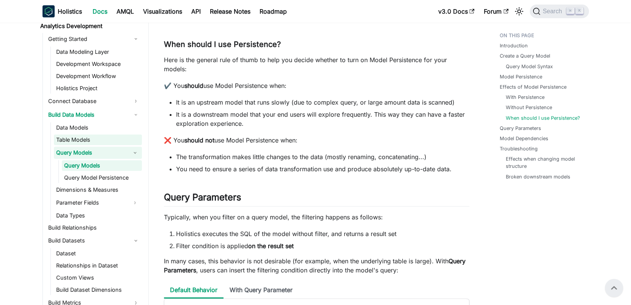
click at [89, 144] on link "Table Models" at bounding box center [98, 140] width 88 height 11
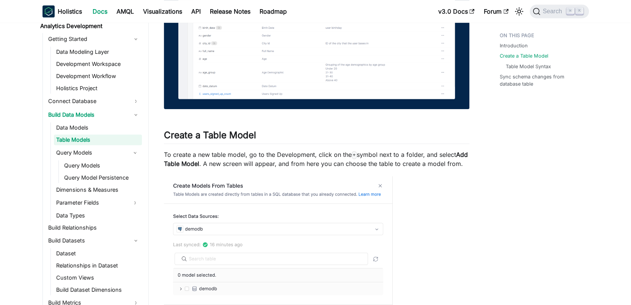
scroll to position [583, 0]
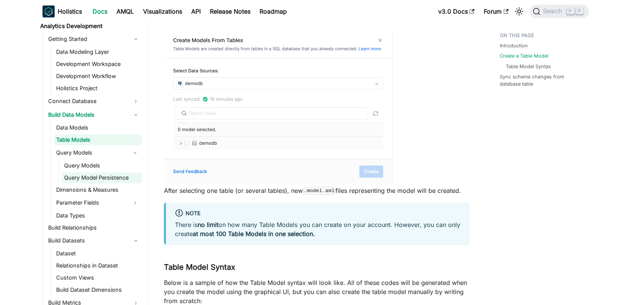
click at [111, 181] on link "Query Model Persistence" at bounding box center [102, 178] width 80 height 11
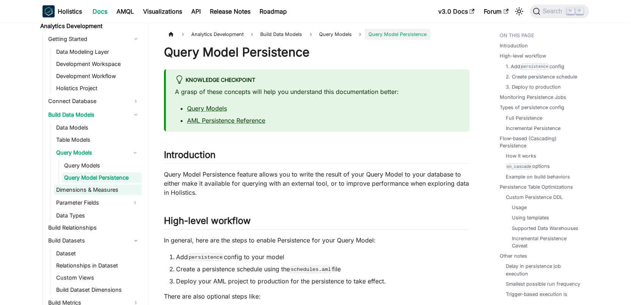
click at [108, 189] on link "Dimensions & Measures" at bounding box center [98, 190] width 88 height 11
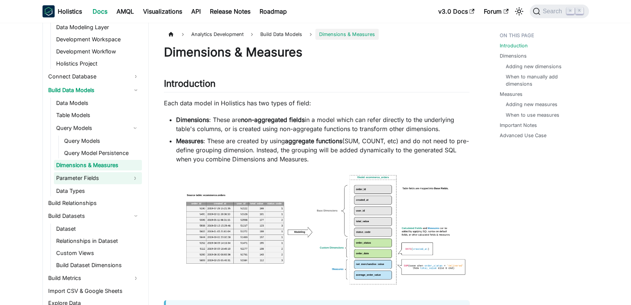
scroll to position [398, 0]
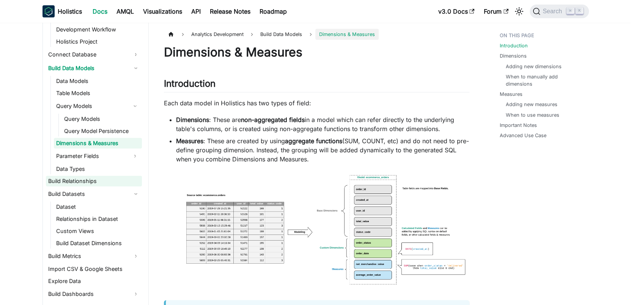
click at [110, 182] on link "Build Relationships" at bounding box center [94, 181] width 96 height 11
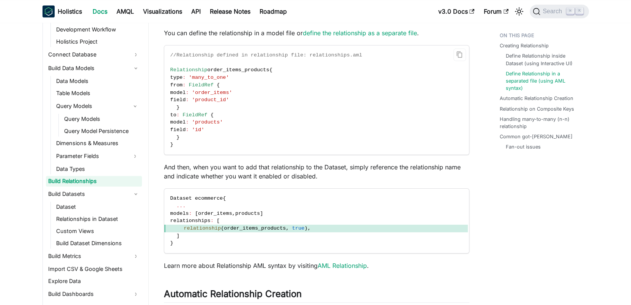
scroll to position [828, 0]
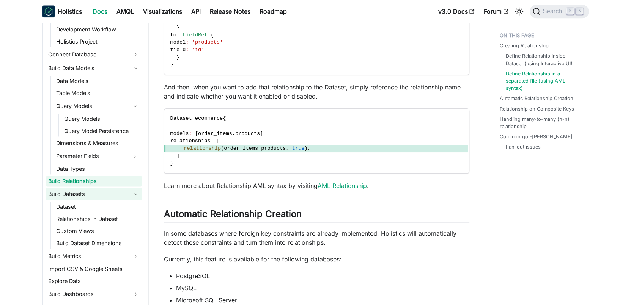
click at [84, 190] on link "Build Datasets" at bounding box center [94, 194] width 96 height 12
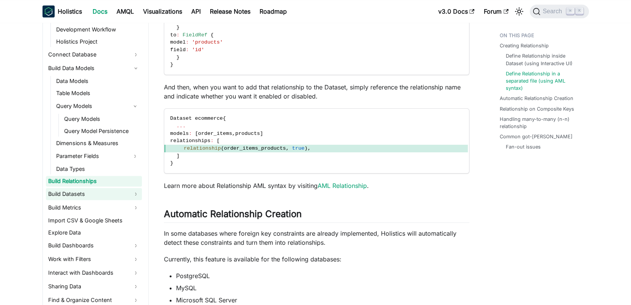
drag, startPoint x: 84, startPoint y: 190, endPoint x: 84, endPoint y: 195, distance: 4.2
click at [84, 190] on link "Build Datasets" at bounding box center [94, 194] width 96 height 12
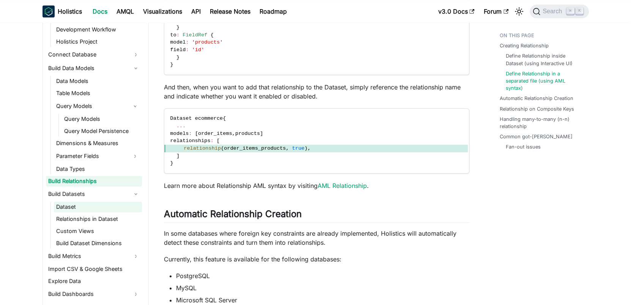
click at [84, 202] on link "Dataset" at bounding box center [98, 207] width 88 height 11
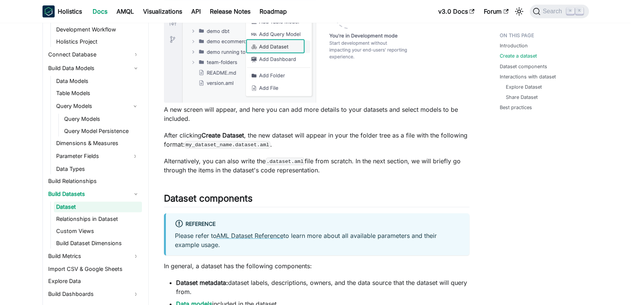
scroll to position [328, 0]
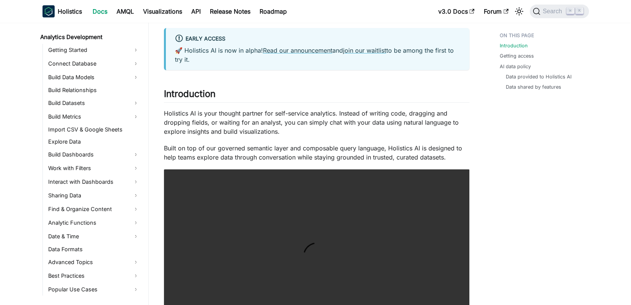
scroll to position [42, 0]
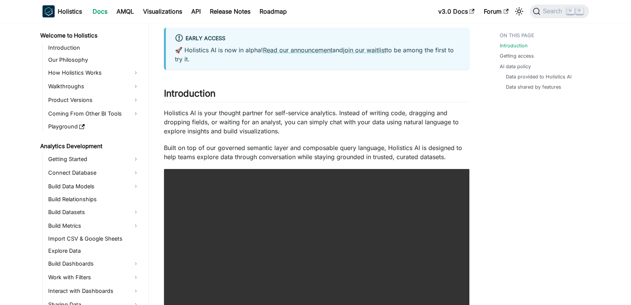
scroll to position [109, 0]
